Goal: Information Seeking & Learning: Learn about a topic

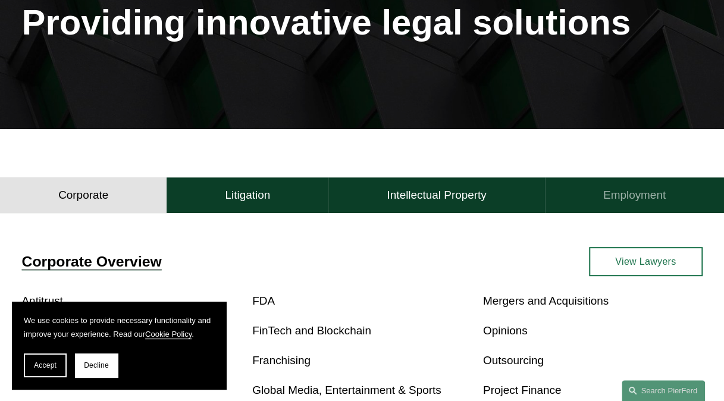
scroll to position [176, 0]
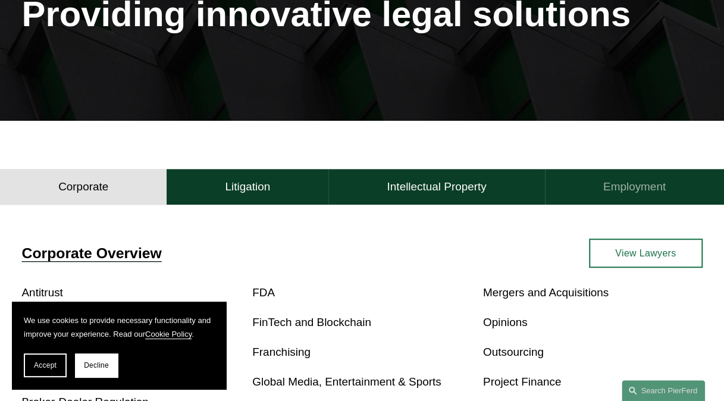
click at [643, 187] on h4 "Employment" at bounding box center [634, 187] width 62 height 14
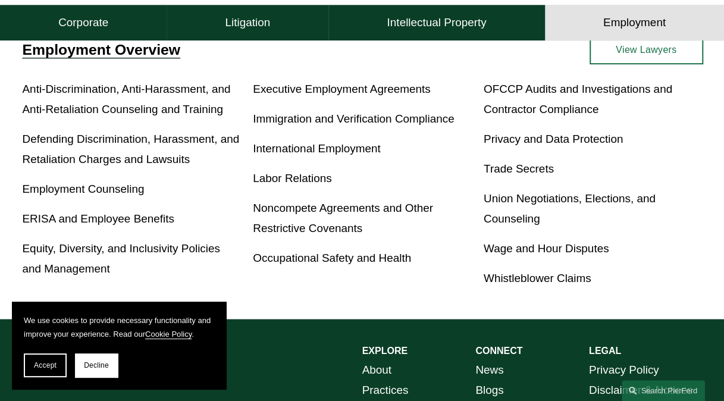
scroll to position [0, 0]
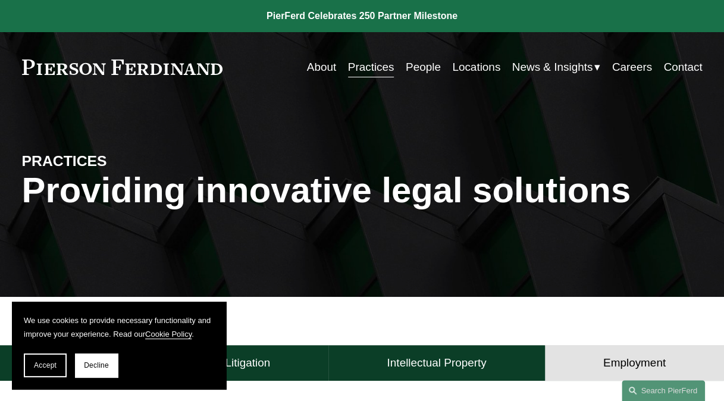
click at [415, 70] on link "People" at bounding box center [423, 67] width 35 height 23
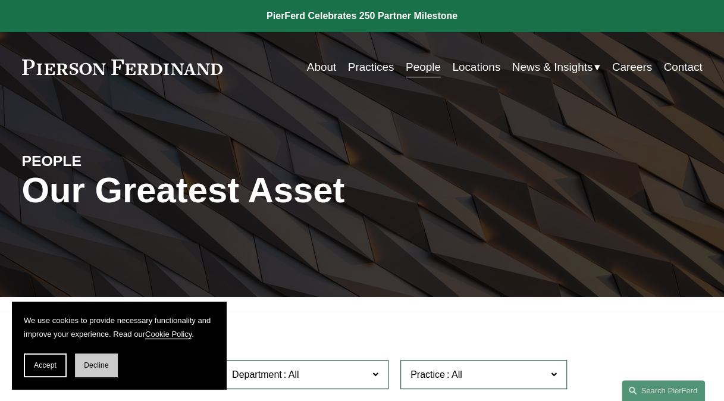
click at [100, 374] on button "Decline" at bounding box center [96, 366] width 43 height 24
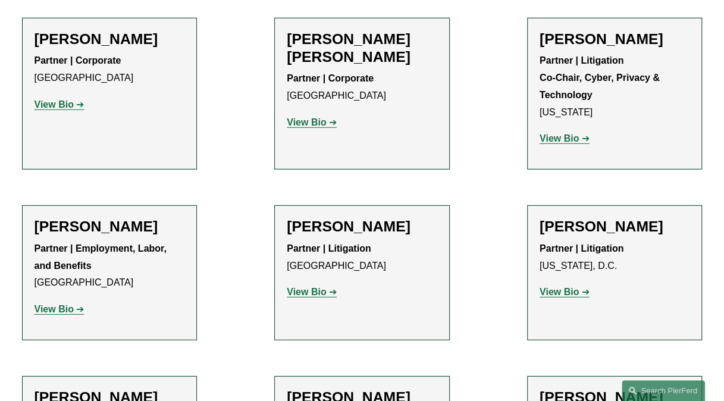
scroll to position [12518, 0]
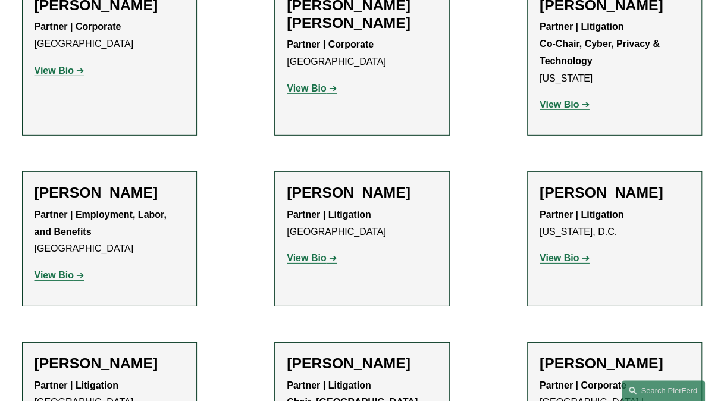
drag, startPoint x: 73, startPoint y: 247, endPoint x: 71, endPoint y: 254, distance: 6.8
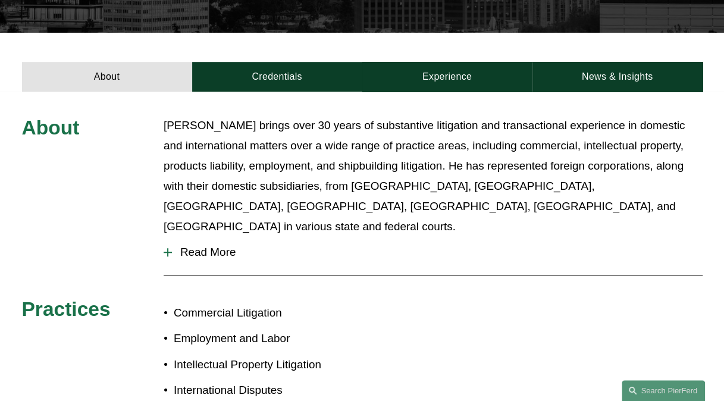
scroll to position [345, 0]
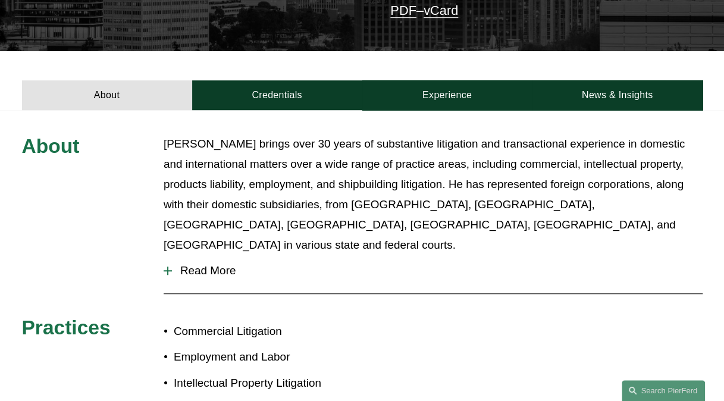
click at [198, 264] on span "Read More" at bounding box center [437, 270] width 531 height 13
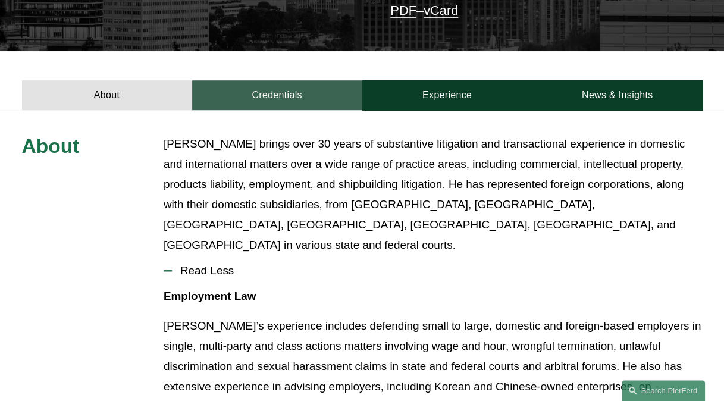
click at [279, 80] on link "Credentials" at bounding box center [277, 94] width 170 height 29
